Goal: Information Seeking & Learning: Learn about a topic

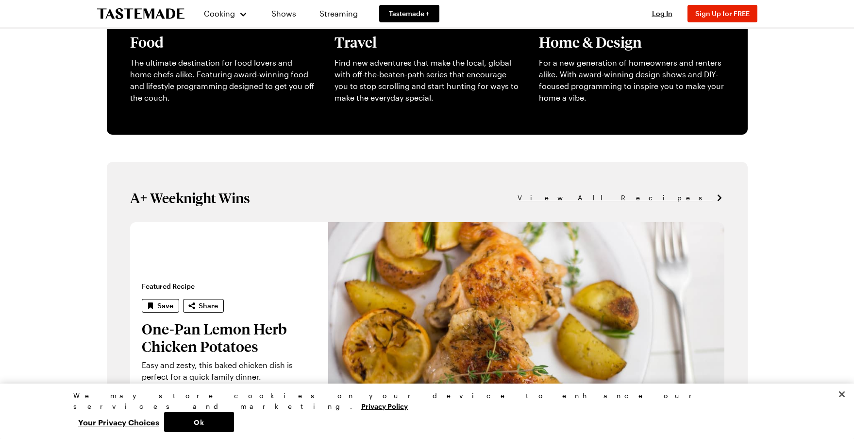
scroll to position [465, 0]
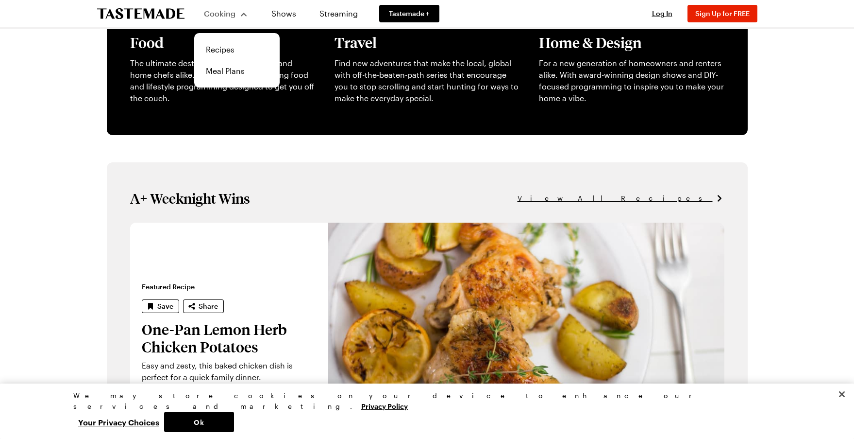
click at [230, 13] on span "Cooking" at bounding box center [220, 13] width 32 height 9
click at [227, 48] on link "Recipes" at bounding box center [237, 49] width 74 height 21
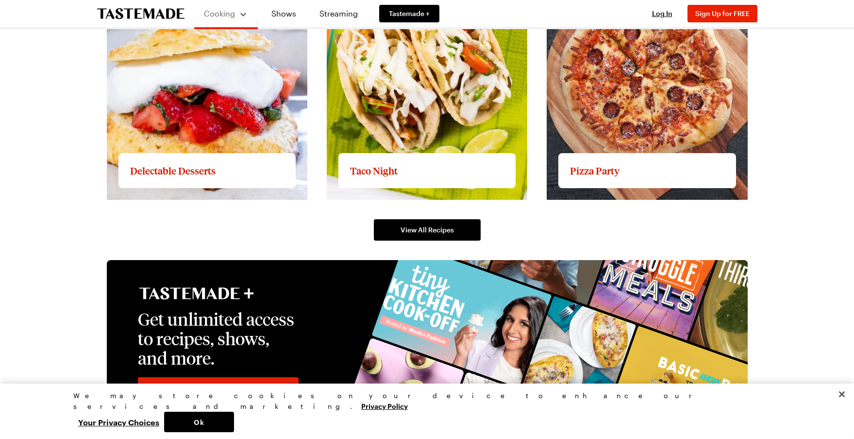
scroll to position [1492, 0]
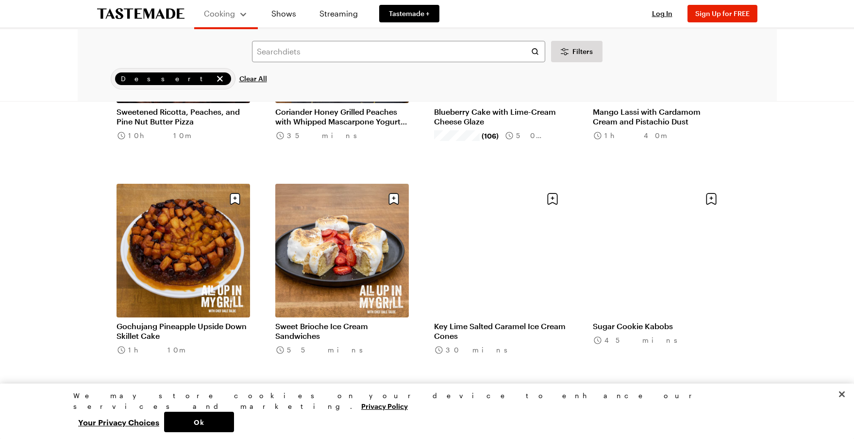
scroll to position [415, 0]
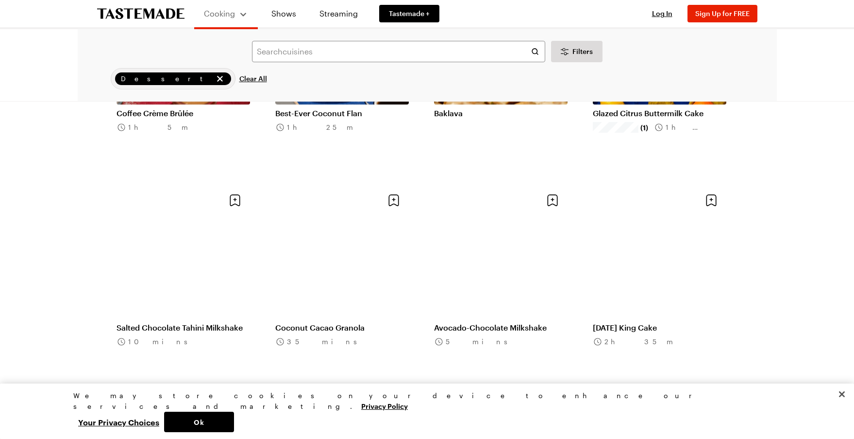
scroll to position [1915, 0]
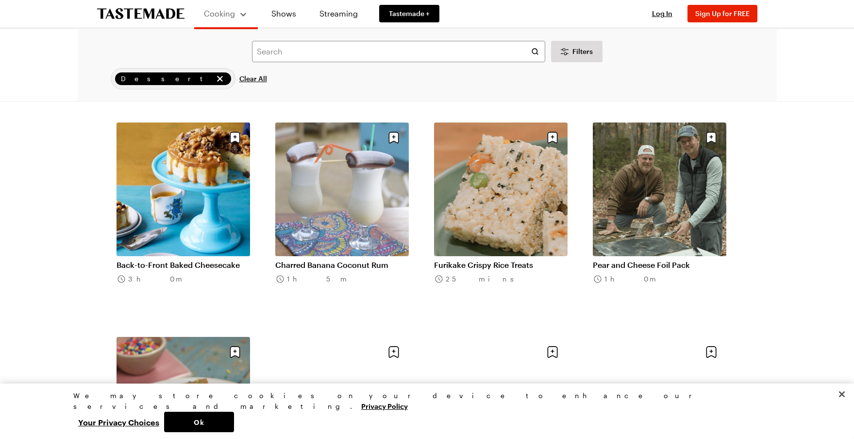
scroll to position [3485, 0]
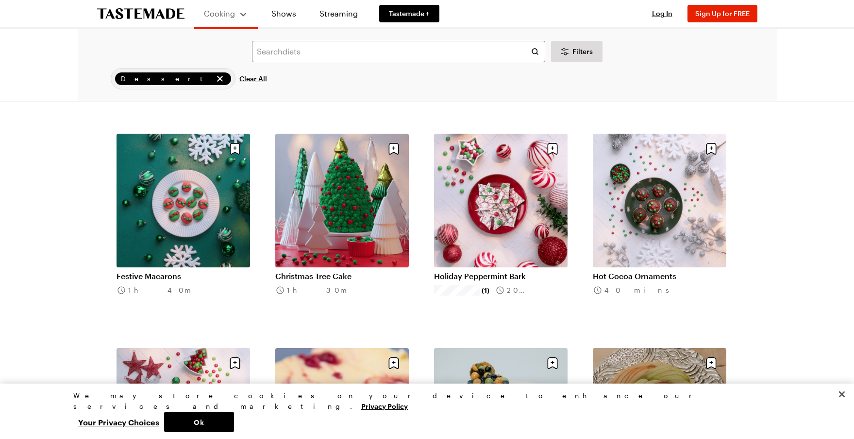
scroll to position [5178, 0]
